Goal: Find specific page/section: Find specific page/section

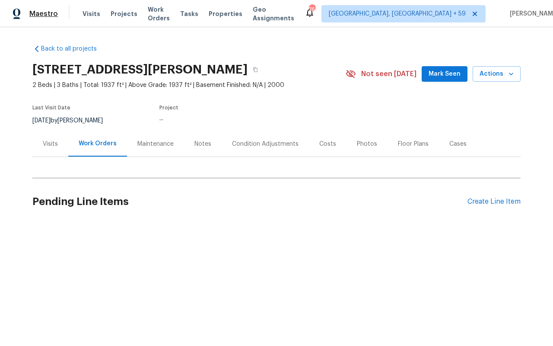
click at [38, 13] on span "Maestro" at bounding box center [43, 14] width 29 height 9
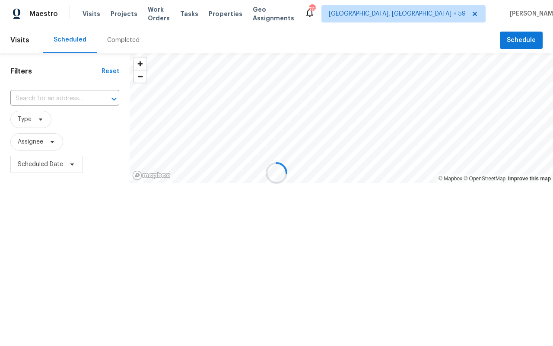
click at [29, 115] on div at bounding box center [276, 173] width 553 height 346
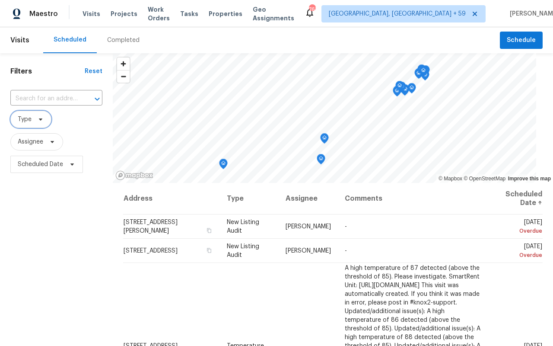
click at [29, 119] on span "Type" at bounding box center [25, 119] width 14 height 9
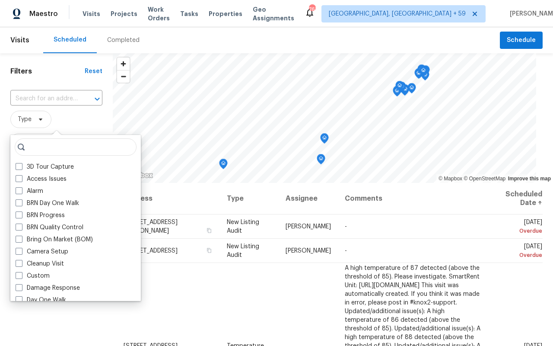
click at [110, 42] on div "Completed" at bounding box center [123, 40] width 32 height 9
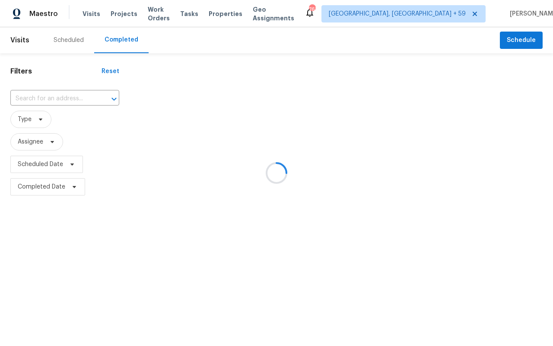
click at [29, 118] on div at bounding box center [276, 173] width 553 height 346
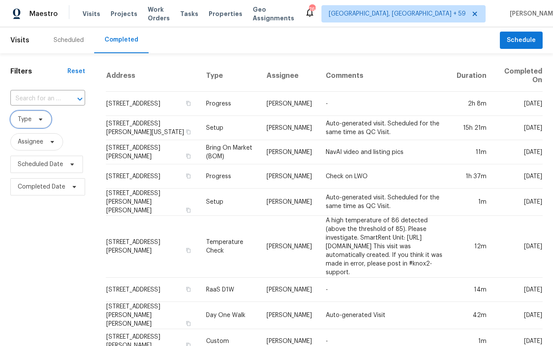
click at [29, 118] on span "Type" at bounding box center [25, 119] width 14 height 9
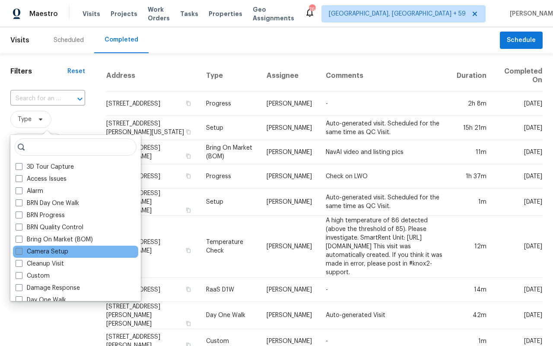
click at [20, 251] on span at bounding box center [19, 251] width 7 height 7
click at [20, 251] on input "Camera Setup" at bounding box center [19, 250] width 6 height 6
checkbox input "true"
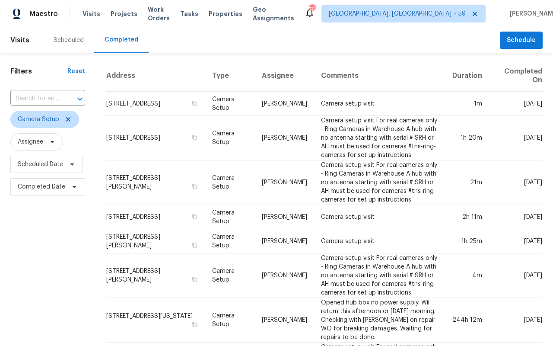
click at [52, 151] on span "Assignee" at bounding box center [47, 142] width 75 height 22
click at [51, 144] on icon at bounding box center [52, 141] width 7 height 7
click at [51, 166] on input "search" at bounding box center [61, 169] width 92 height 17
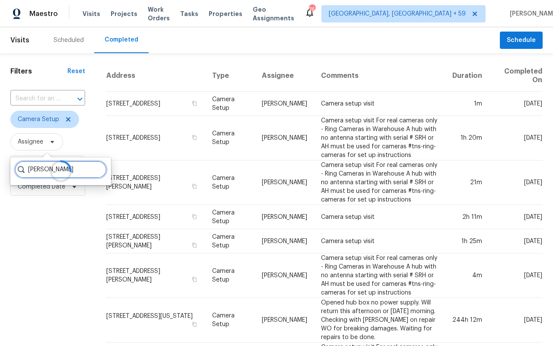
type input "dennis neuhardt"
